Goal: Find specific page/section: Find specific page/section

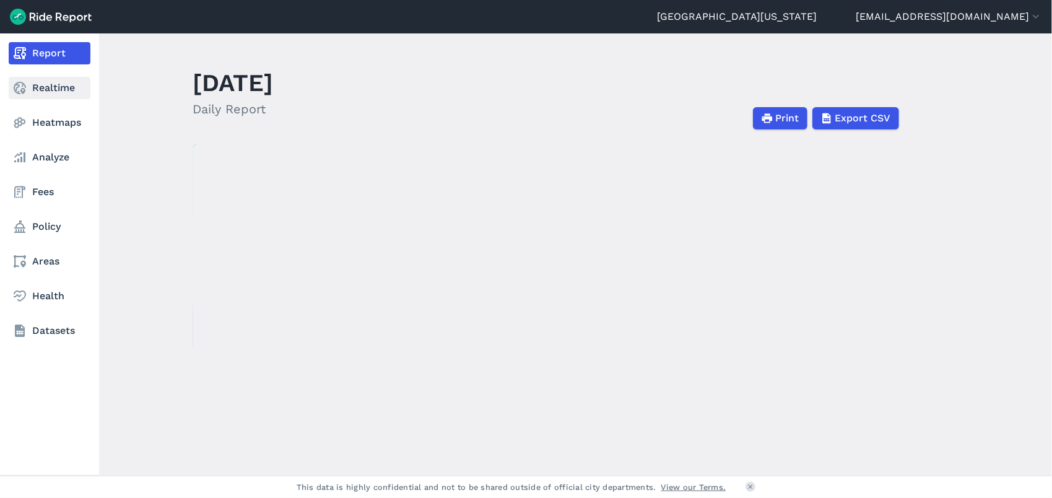
click at [16, 92] on use at bounding box center [20, 88] width 12 height 12
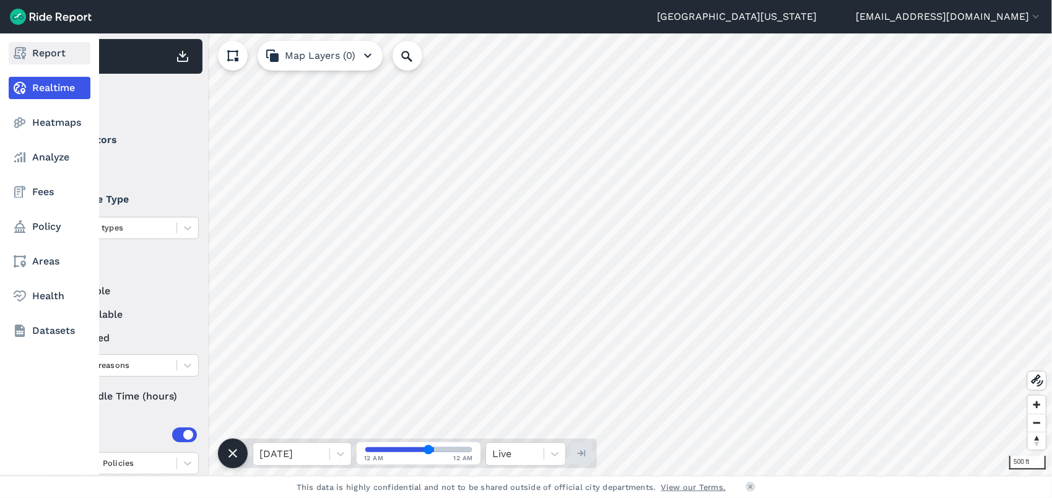
click at [39, 56] on link "Report" at bounding box center [50, 53] width 82 height 22
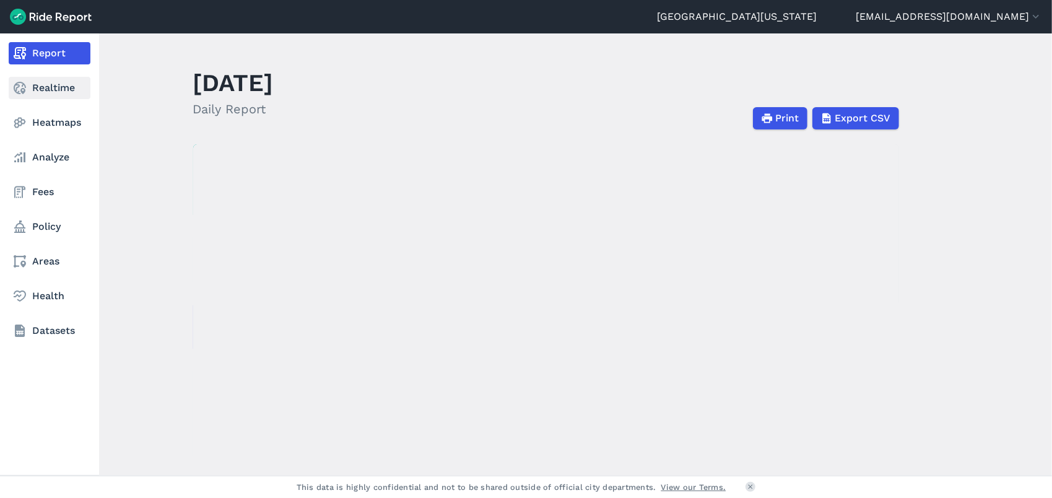
click at [35, 93] on link "Realtime" at bounding box center [50, 88] width 82 height 22
